Goal: Task Accomplishment & Management: Complete application form

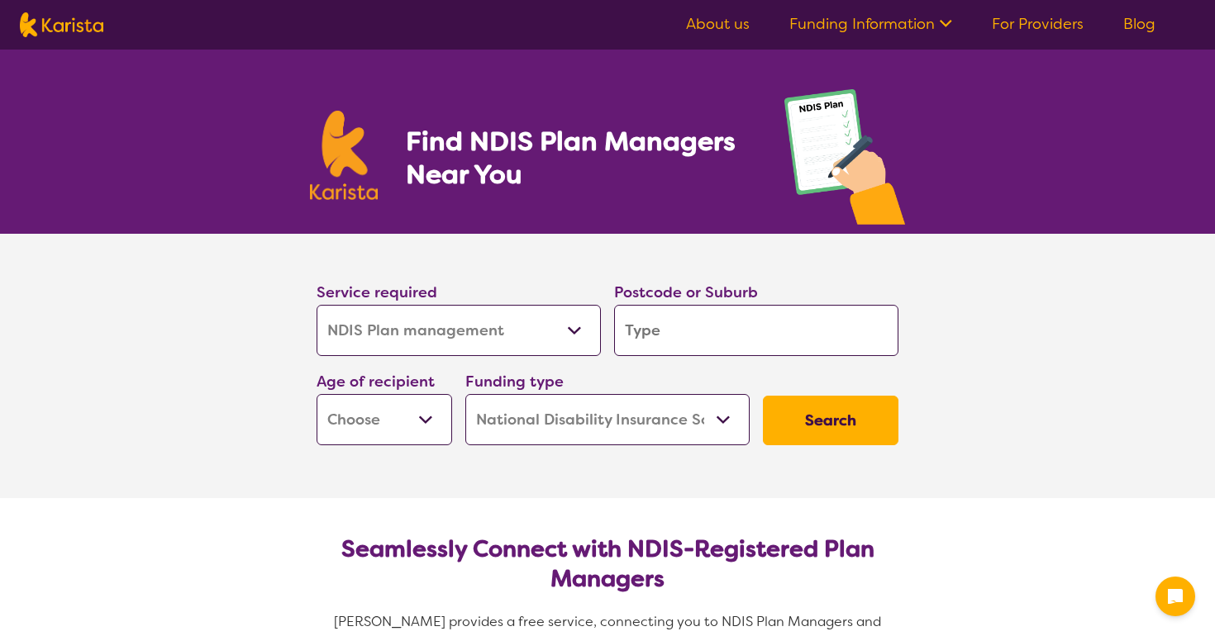
select select "NDIS Plan management"
select select "NDIS"
select select "NDIS Plan management"
select select "NDIS"
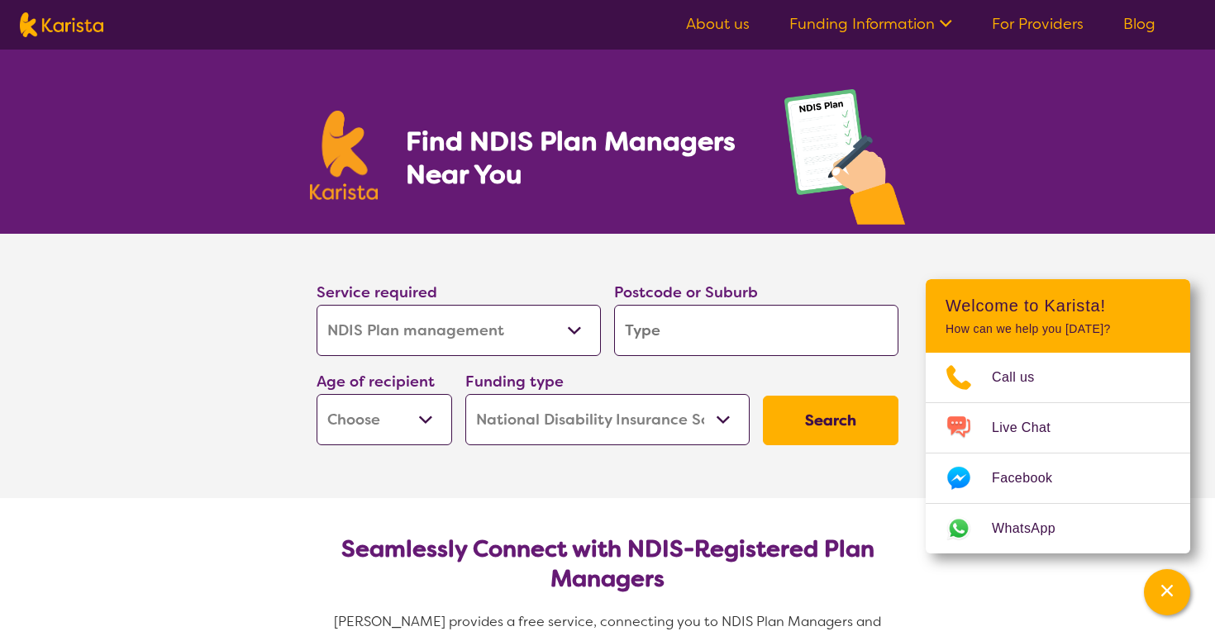
click at [457, 350] on select "Allied Health Assistant Assessment ([MEDICAL_DATA] or [MEDICAL_DATA]) Behaviour…" at bounding box center [459, 330] width 284 height 51
click at [661, 333] on input "search" at bounding box center [756, 330] width 284 height 51
type input "2"
type input "20"
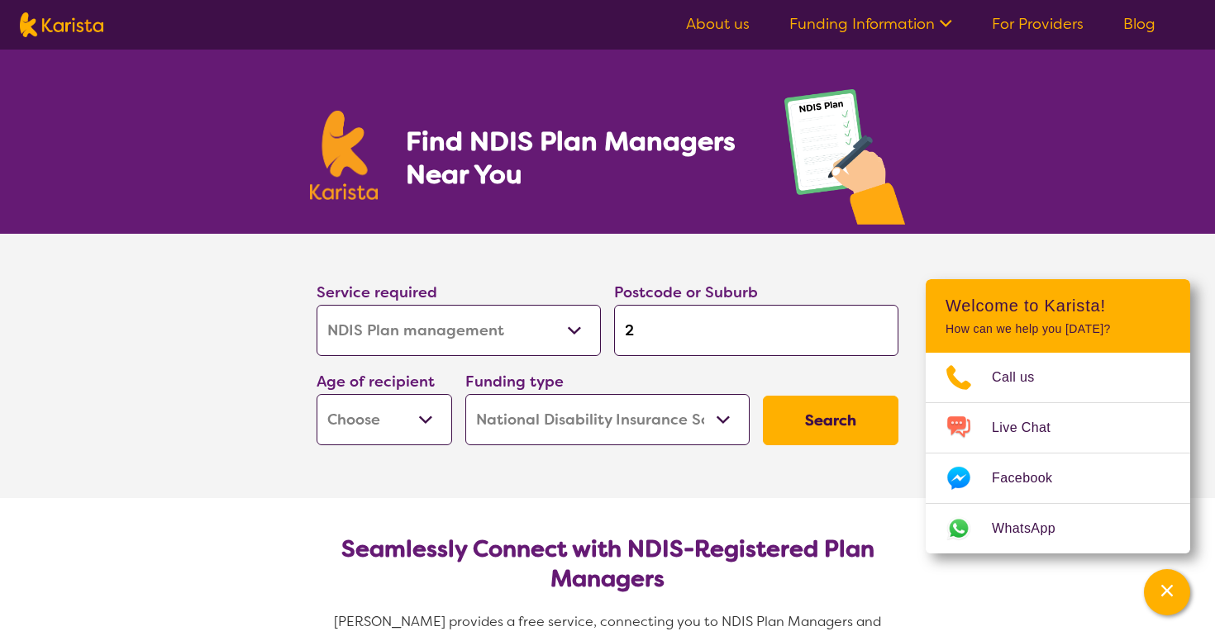
type input "20"
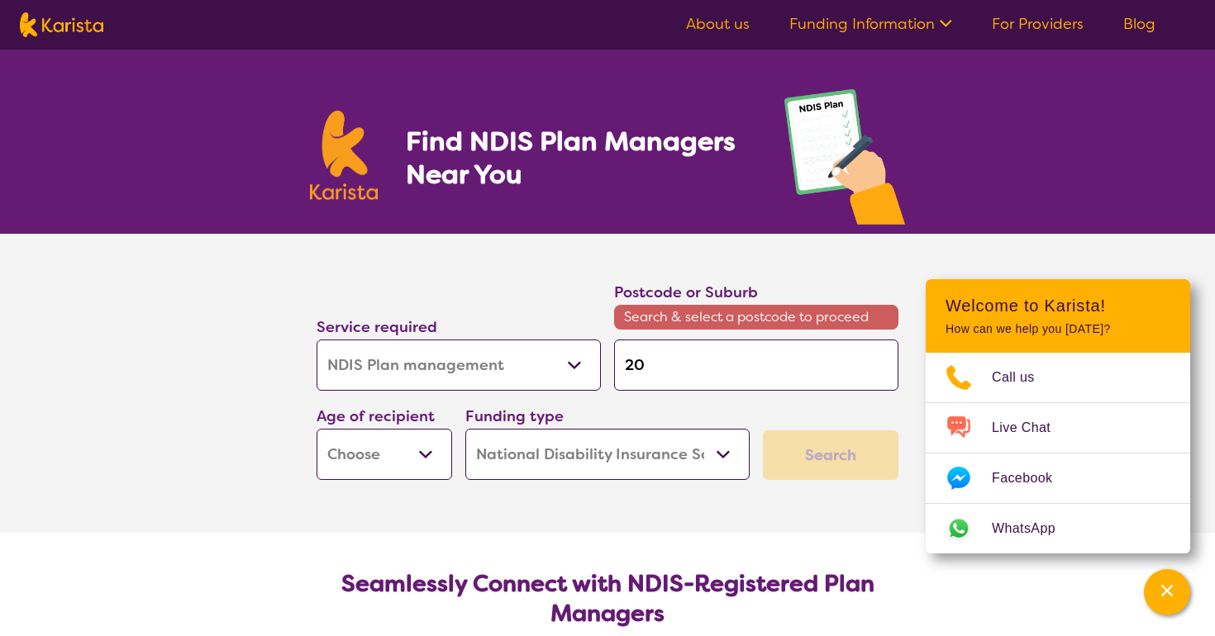
type input "201"
type input "2011"
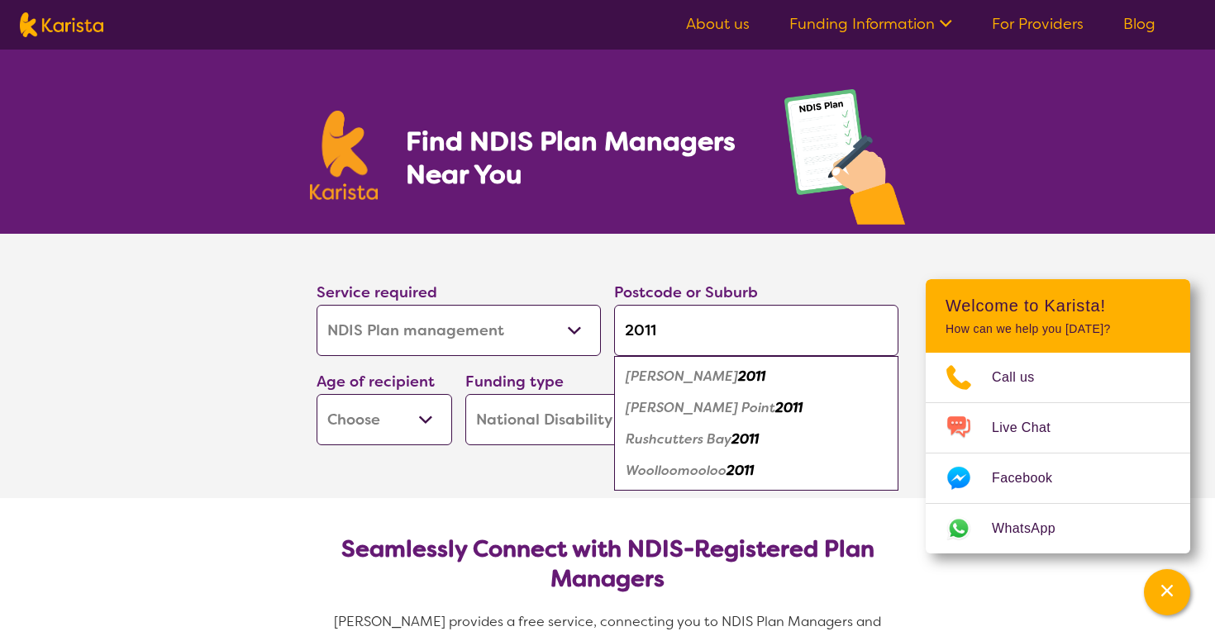
type input "2011"
click at [660, 411] on em "[PERSON_NAME] Point" at bounding box center [701, 407] width 150 height 17
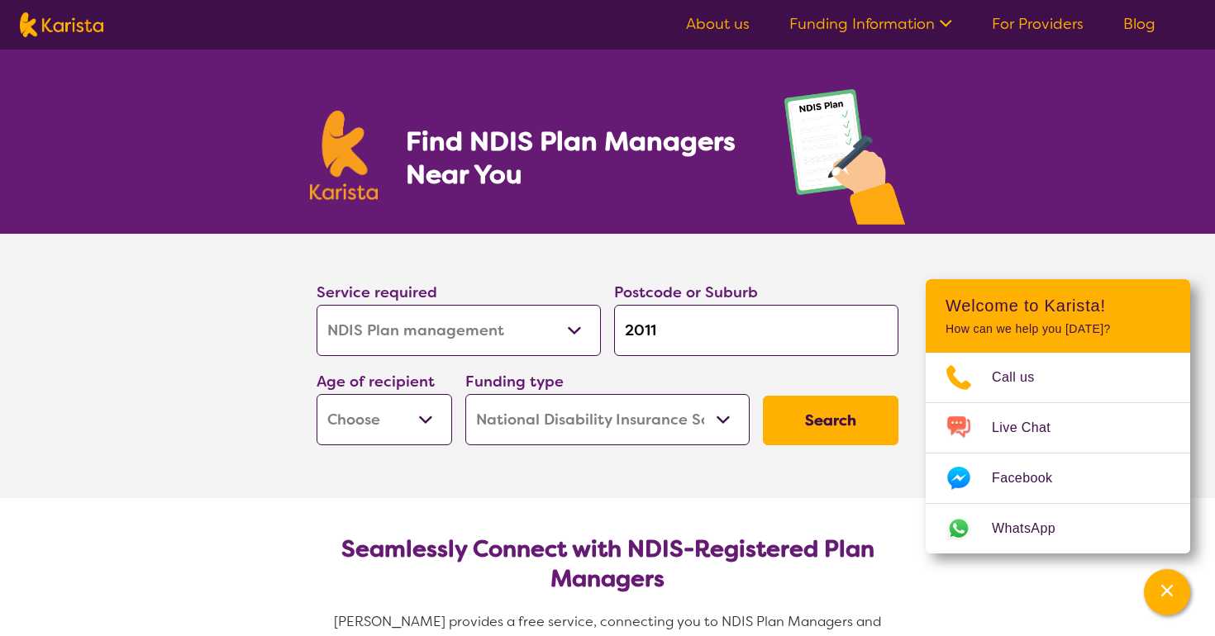
click at [430, 417] on select "Early Childhood - 0 to 9 Child - 10 to 11 Adolescent - 12 to 17 Adult - 18 to 6…" at bounding box center [385, 419] width 136 height 51
select select "AS"
click at [317, 394] on select "Early Childhood - 0 to 9 Child - 10 to 11 Adolescent - 12 to 17 Adult - 18 to 6…" at bounding box center [385, 419] width 136 height 51
select select "AS"
click at [810, 419] on button "Search" at bounding box center [831, 421] width 136 height 50
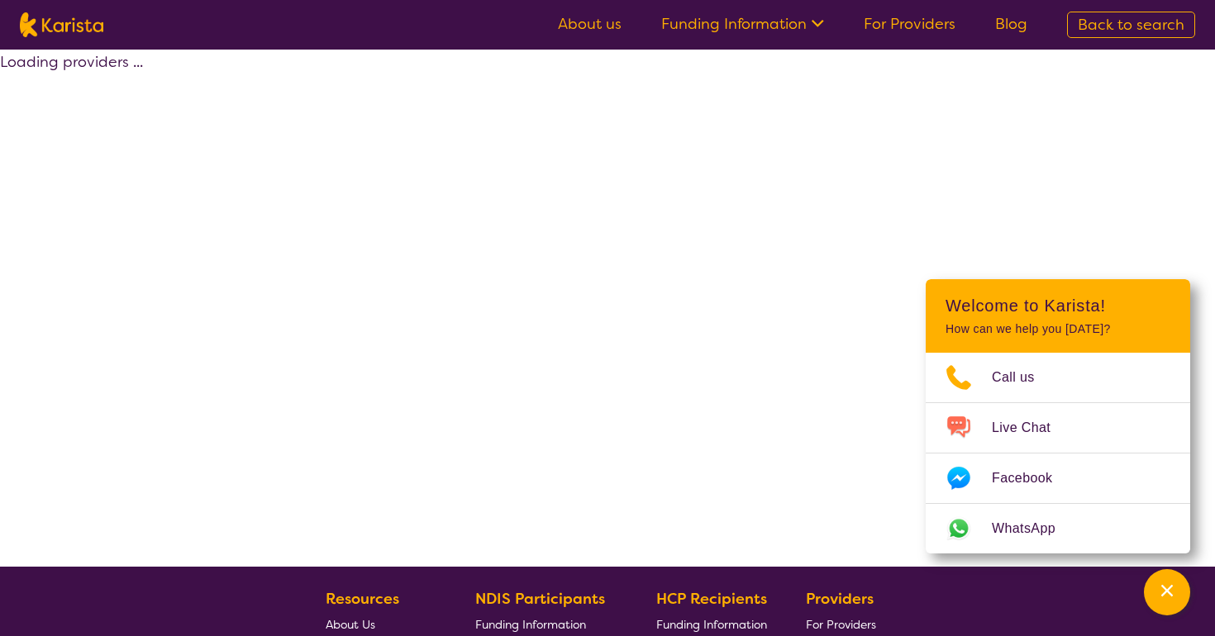
select select "by_score"
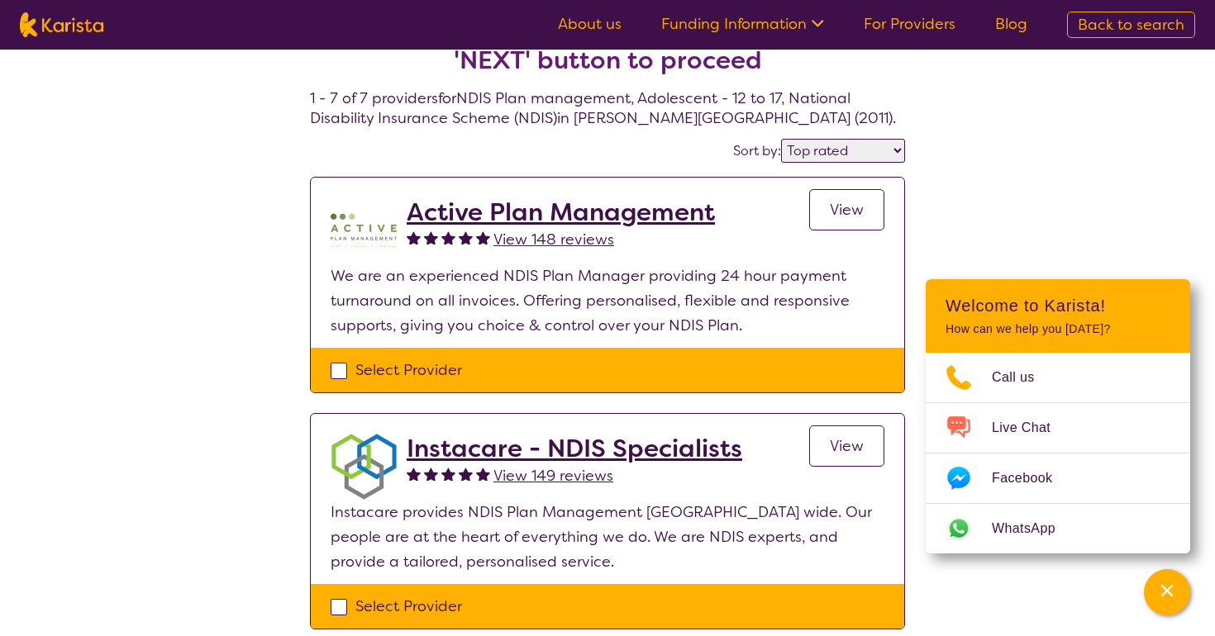
scroll to position [43, 0]
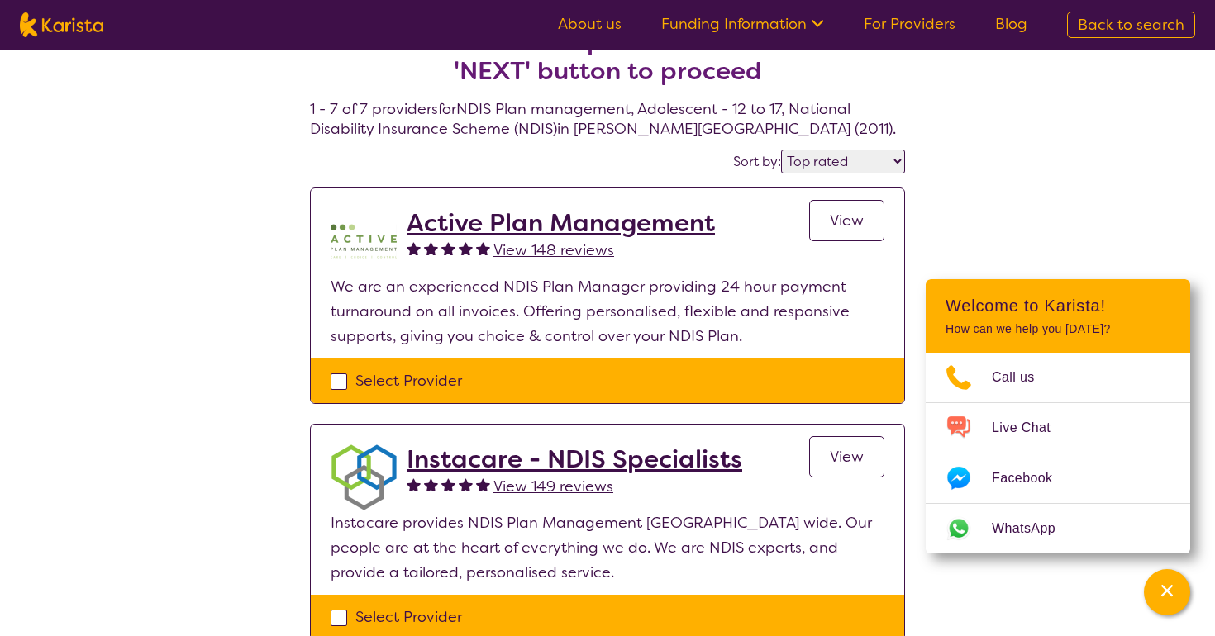
click at [864, 208] on link "View" at bounding box center [846, 220] width 75 height 41
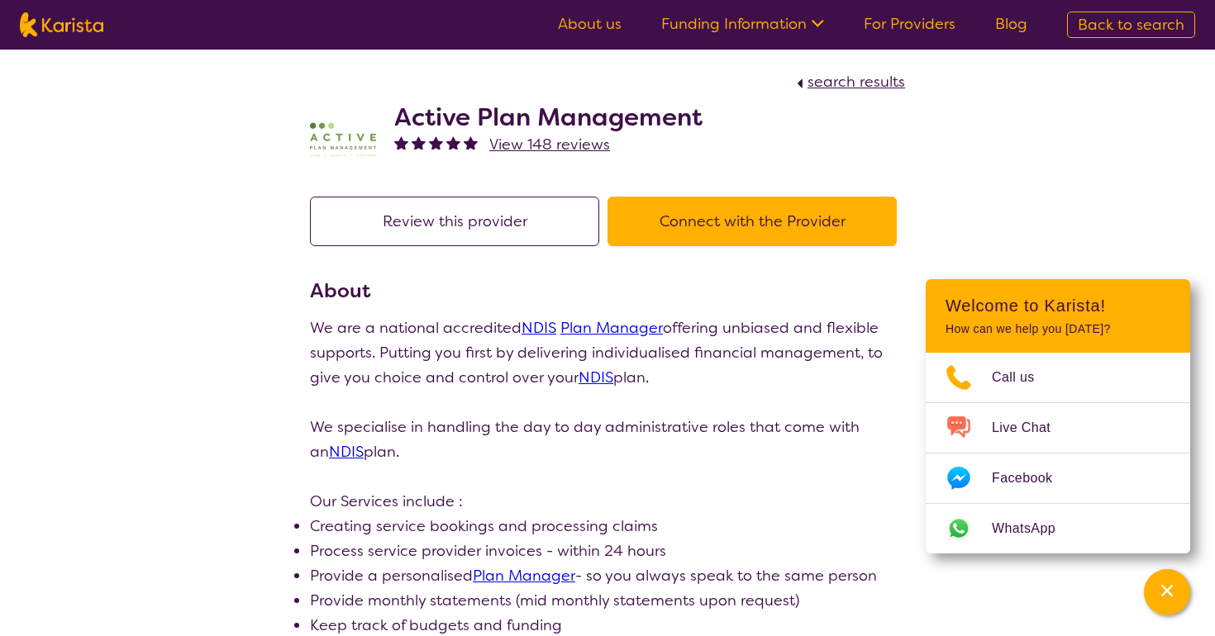
click at [748, 226] on button "Connect with the Provider" at bounding box center [751, 222] width 289 height 50
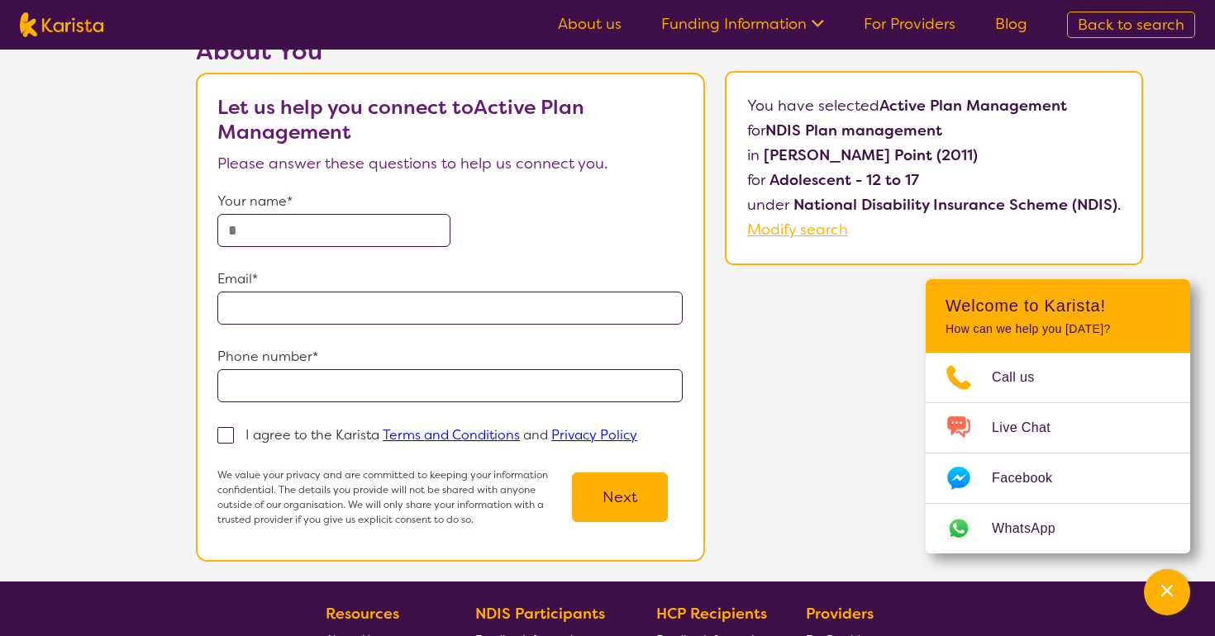
scroll to position [63, 0]
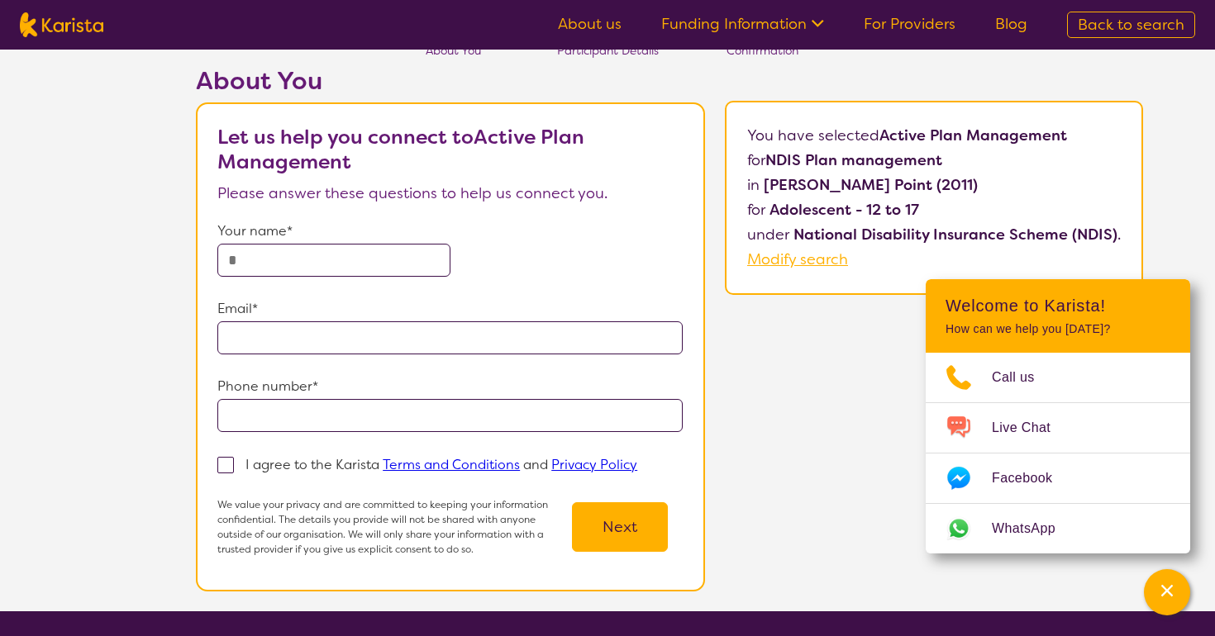
click at [324, 264] on input "text" at bounding box center [333, 260] width 232 height 33
type input "**********"
click at [226, 467] on span at bounding box center [225, 465] width 17 height 17
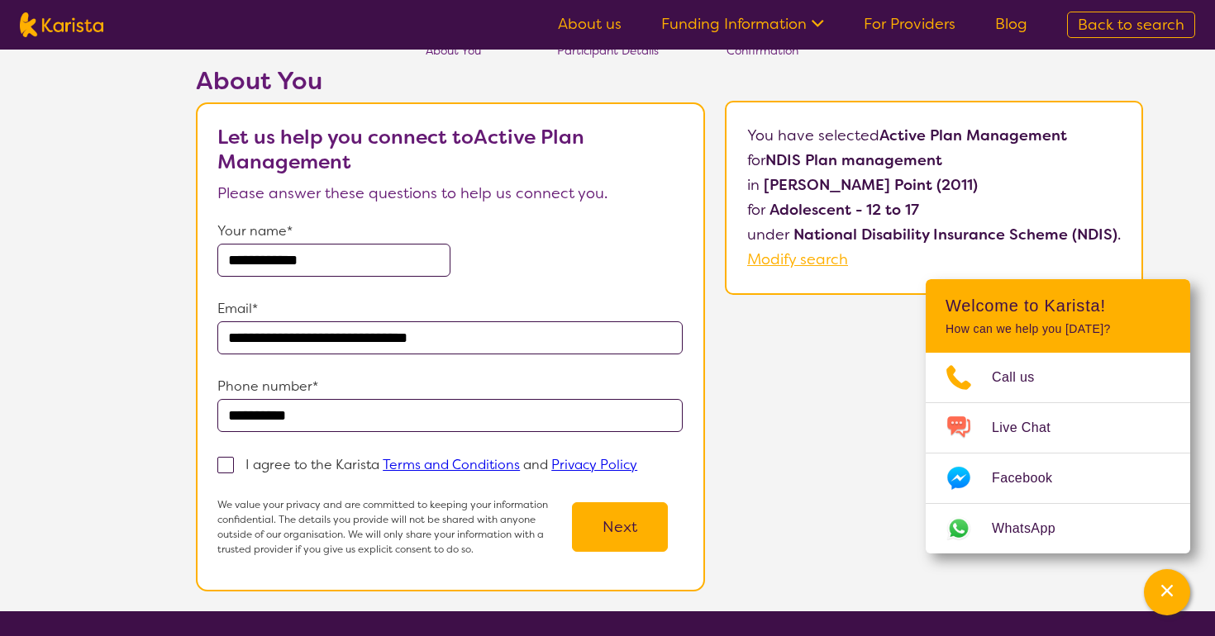
click at [637, 467] on input "I agree to the Karista Terms and Conditions and Privacy Policy" at bounding box center [642, 464] width 11 height 11
checkbox input "true"
click at [625, 524] on button "Next" at bounding box center [620, 527] width 96 height 50
